Goal: Transaction & Acquisition: Purchase product/service

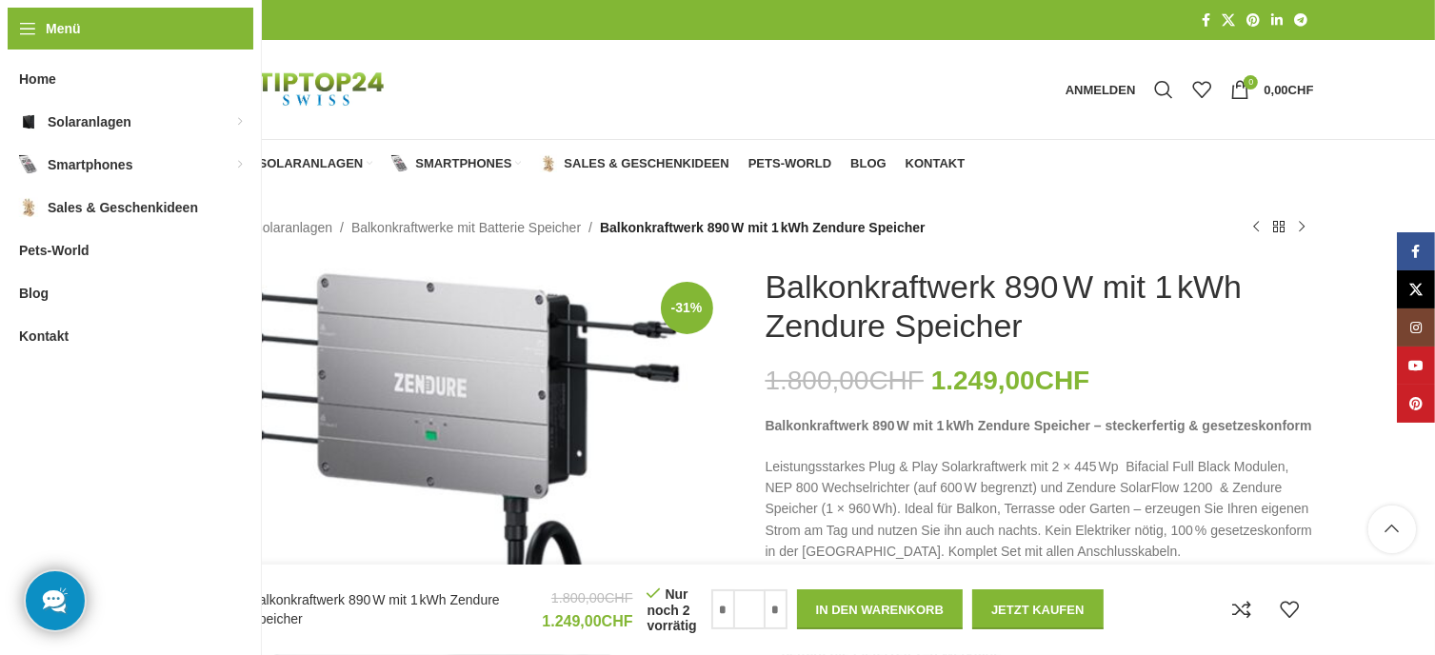
scroll to position [2190, 0]
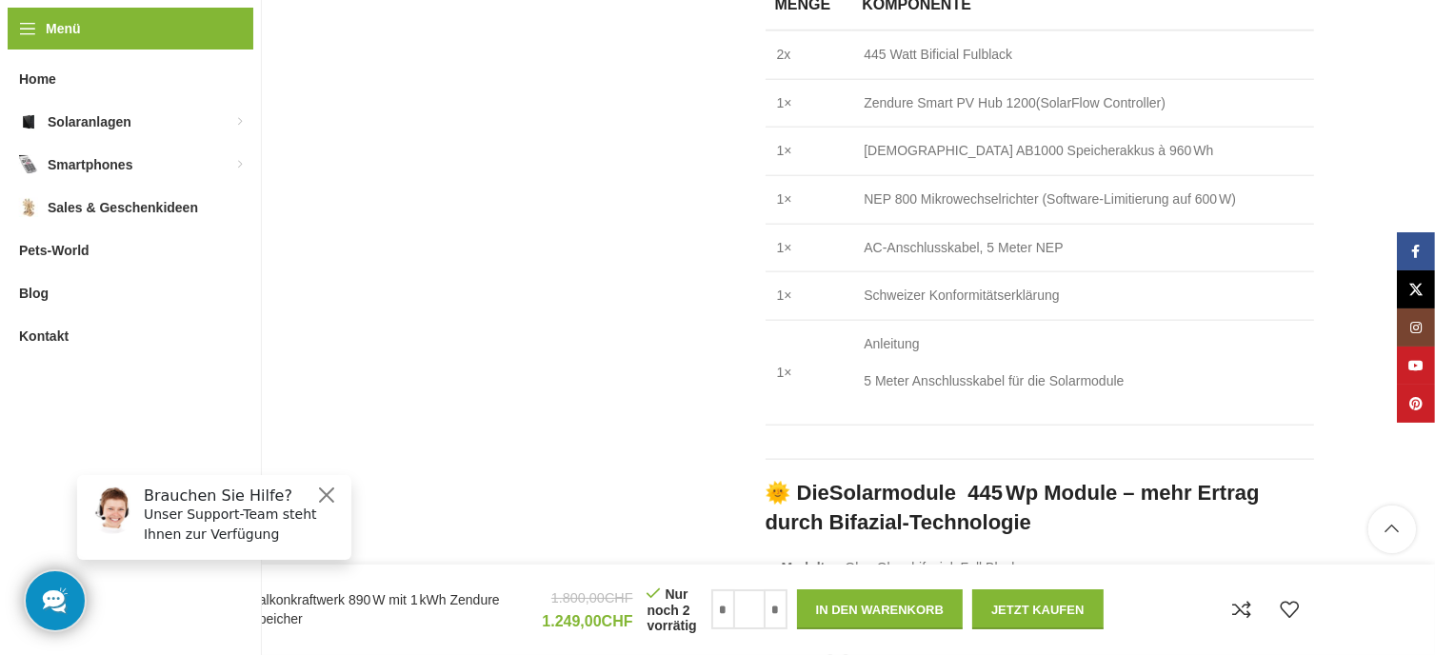
click at [483, 594] on h4 "Balkonkraftwerk 890 W mit 1 kWh Zendure Speicher" at bounding box center [389, 609] width 278 height 37
click at [466, 250] on div "-31% Klick zum Vergrößern" at bounding box center [453, 223] width 548 height 4291
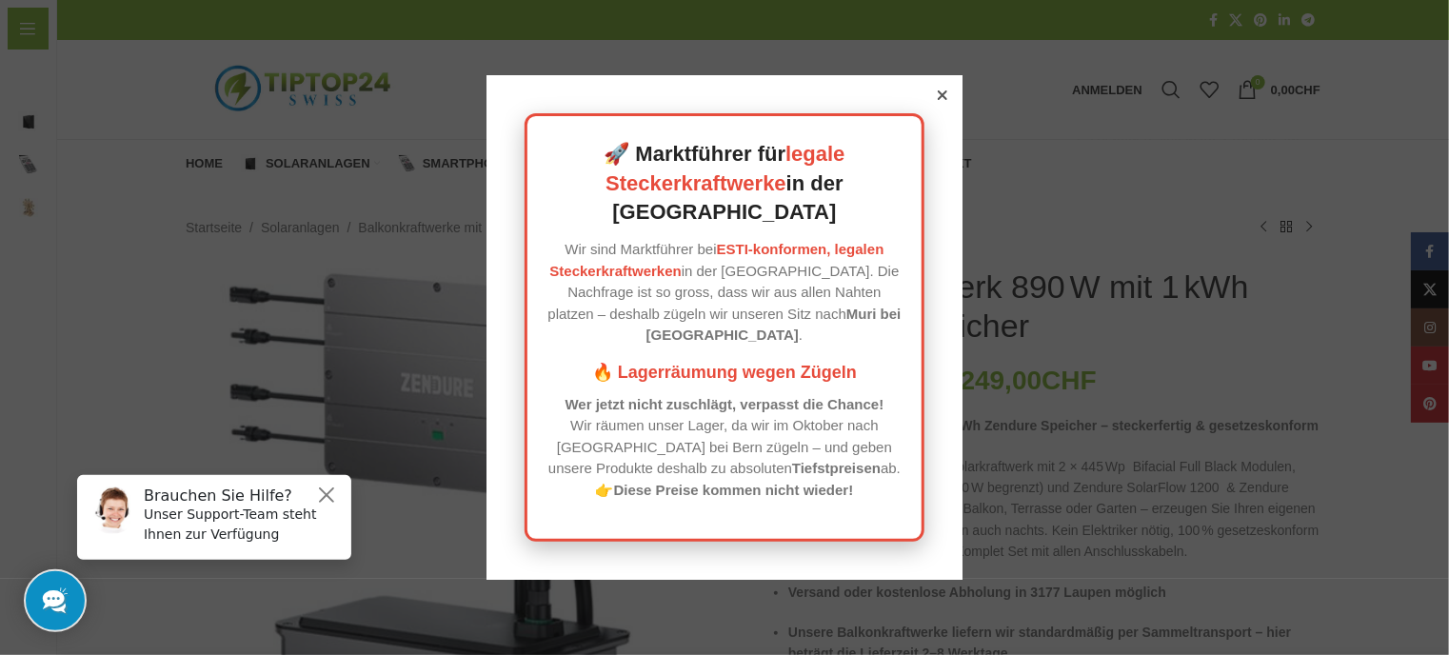
click at [938, 100] on icon at bounding box center [943, 95] width 10 height 10
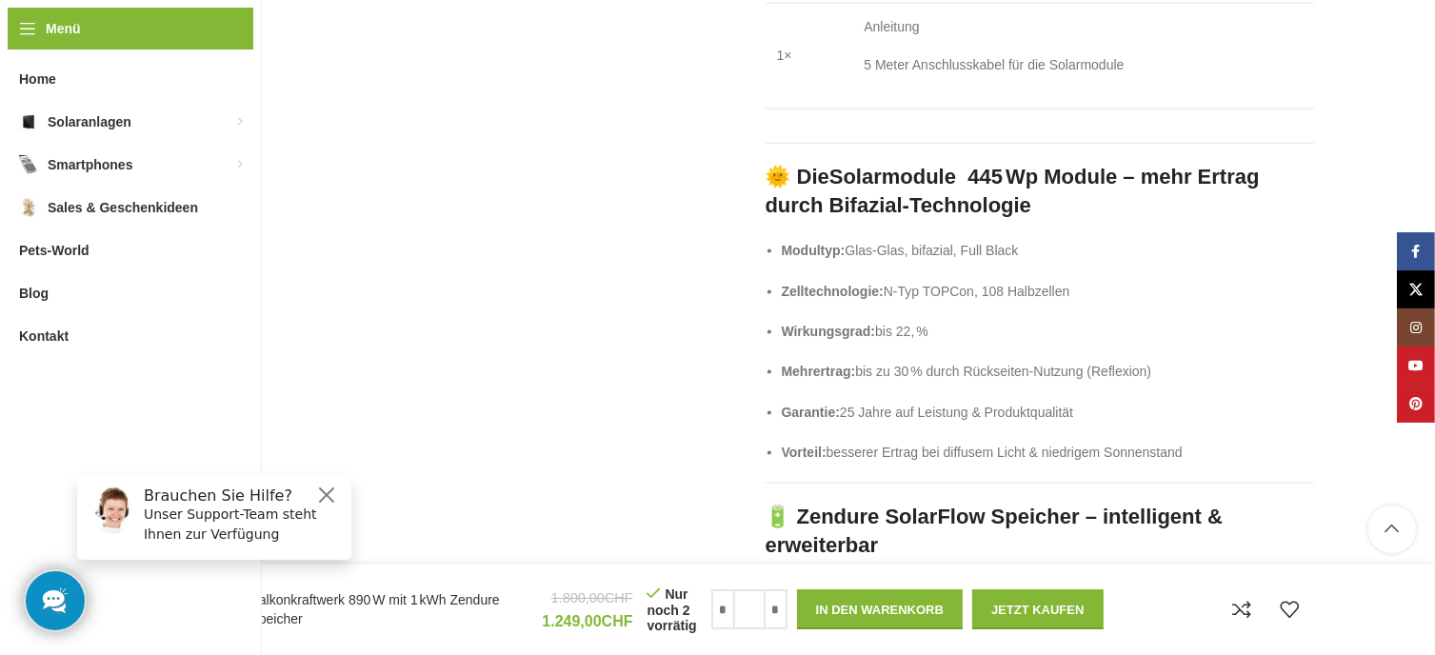
scroll to position [2571, 0]
